Goal: Transaction & Acquisition: Purchase product/service

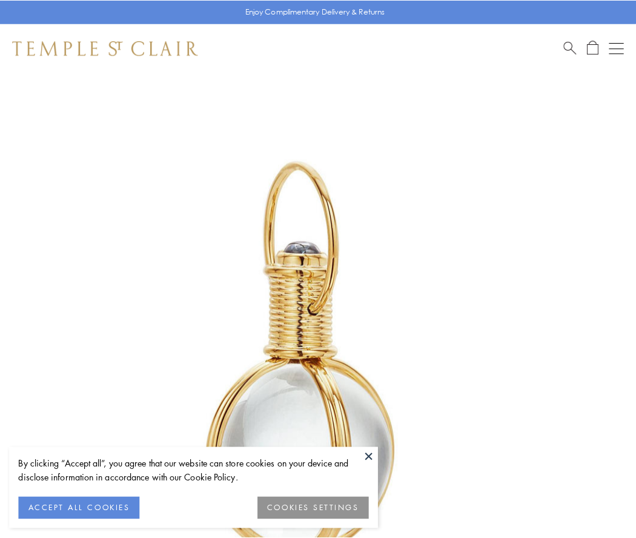
scroll to position [316, 0]
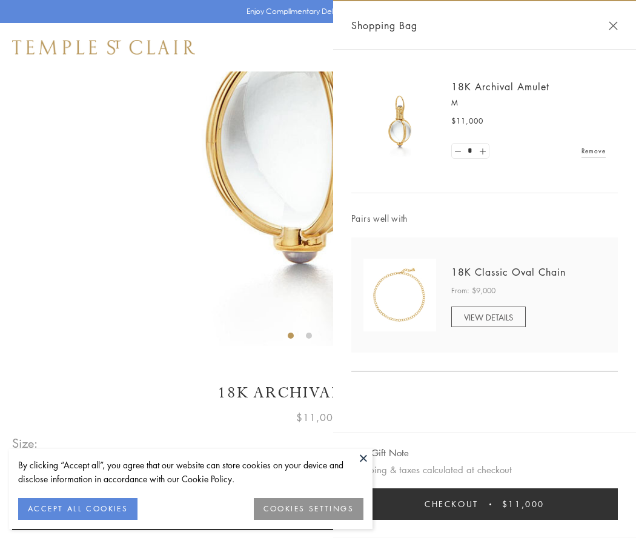
click at [485, 504] on button "Checkout $11,000" at bounding box center [484, 504] width 267 height 32
